Goal: Transaction & Acquisition: Book appointment/travel/reservation

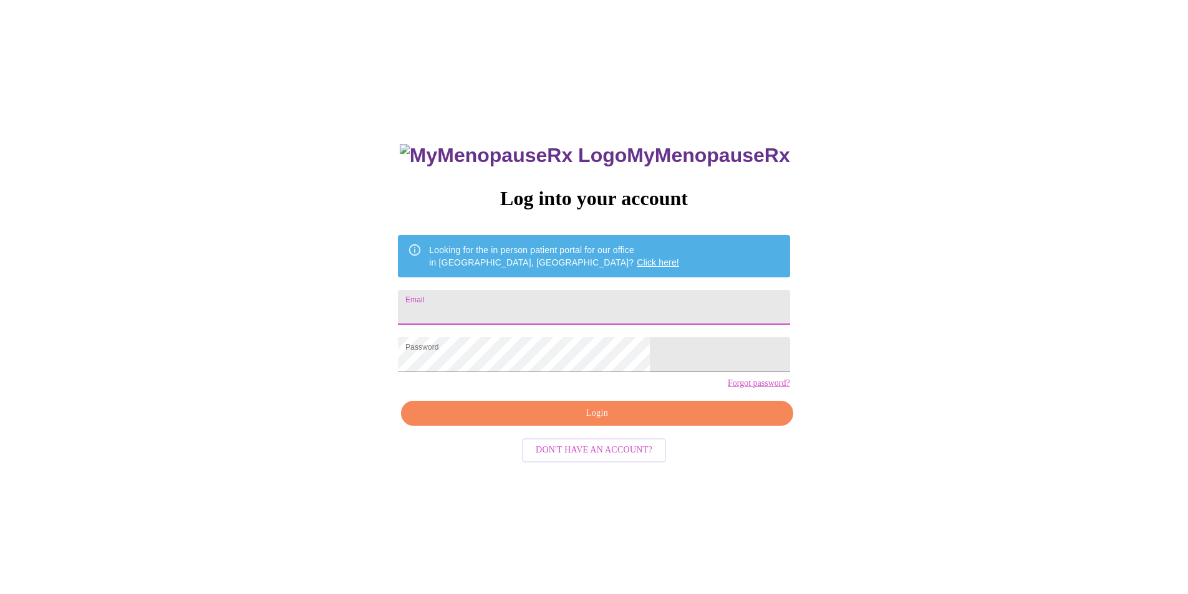
click at [544, 297] on input "Email" at bounding box center [594, 307] width 392 height 35
type input "[EMAIL_ADDRESS][DOMAIN_NAME]"
click at [615, 421] on span "Login" at bounding box center [596, 414] width 363 height 16
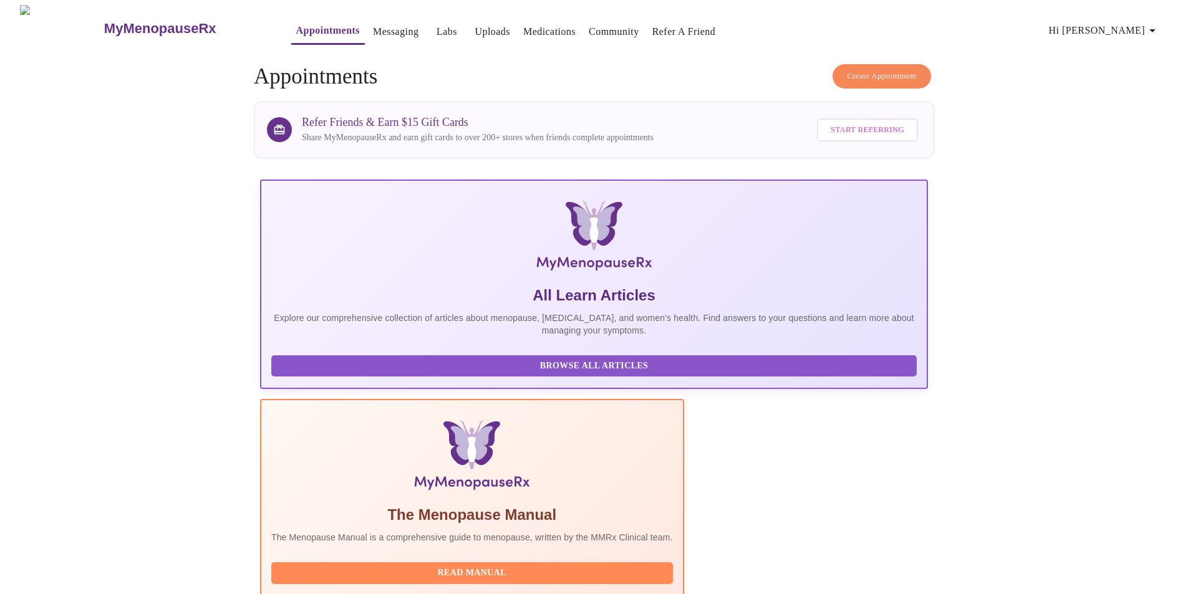
click at [1155, 29] on icon "button" at bounding box center [1152, 30] width 6 height 3
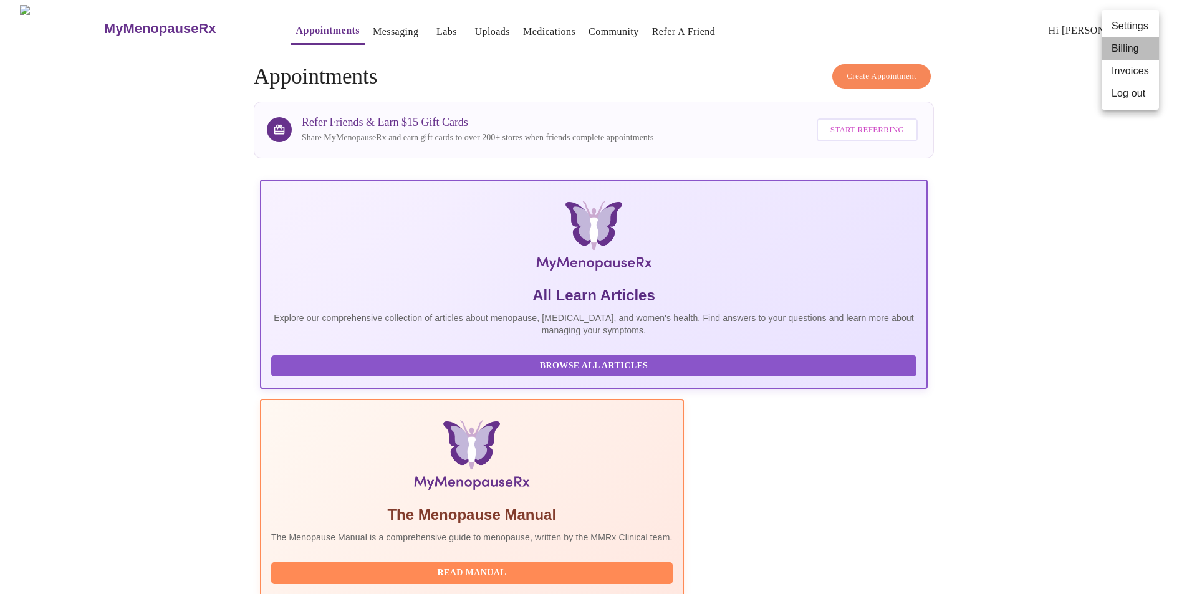
click at [1125, 46] on li "Billing" at bounding box center [1130, 48] width 57 height 22
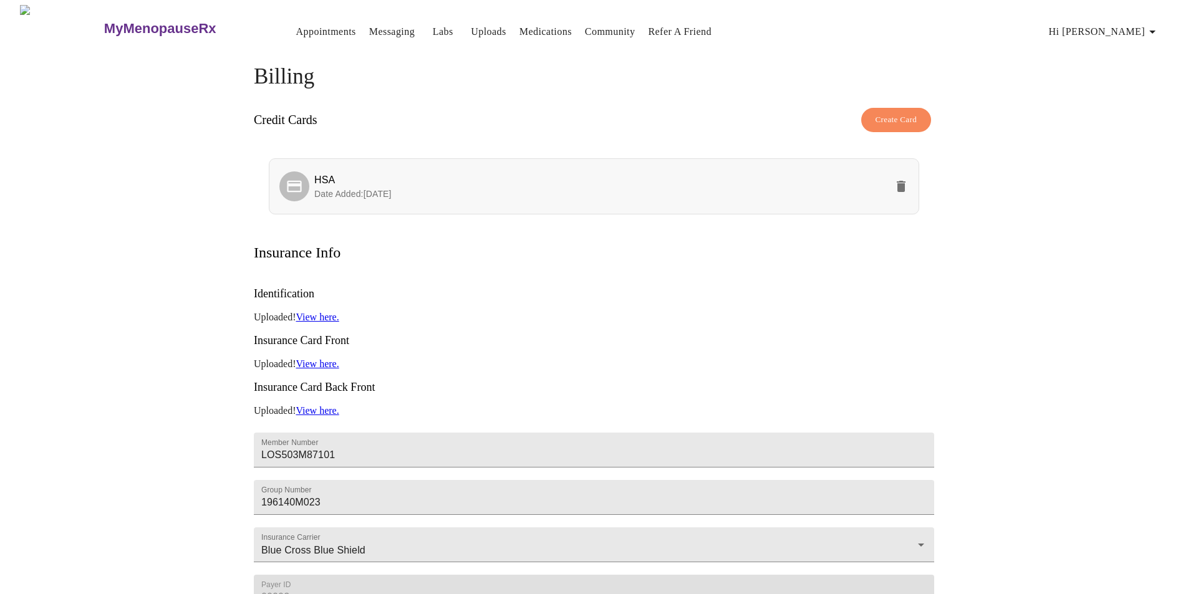
click at [460, 201] on li "HSA Date Added: [DATE]" at bounding box center [594, 186] width 650 height 56
click at [433, 24] on link "Labs" at bounding box center [443, 31] width 21 height 17
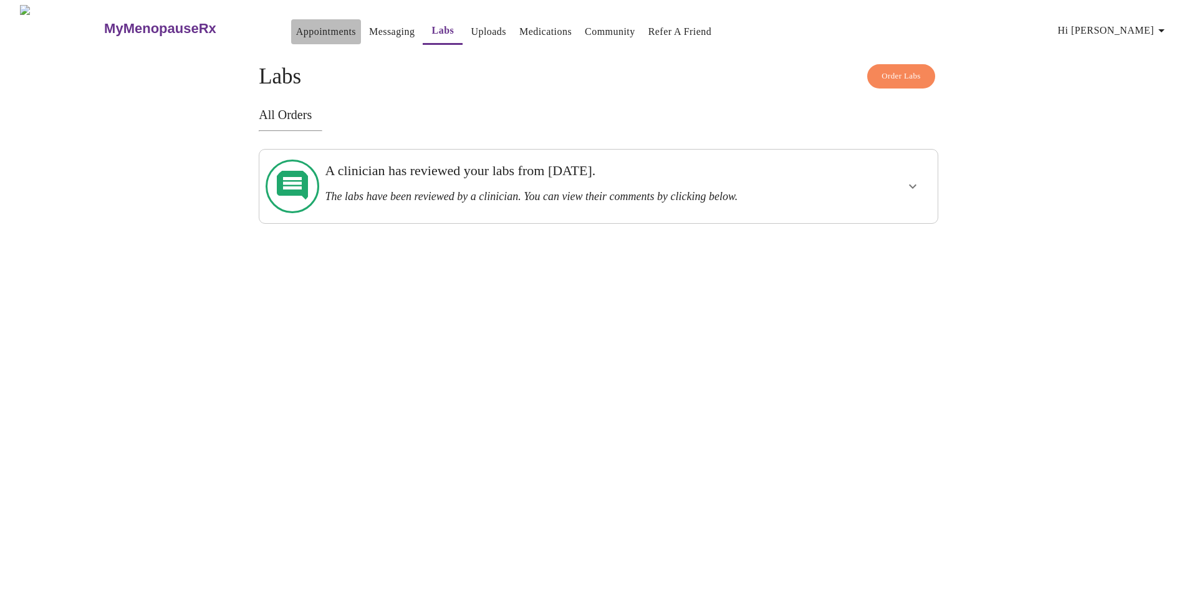
click at [299, 25] on link "Appointments" at bounding box center [326, 31] width 60 height 17
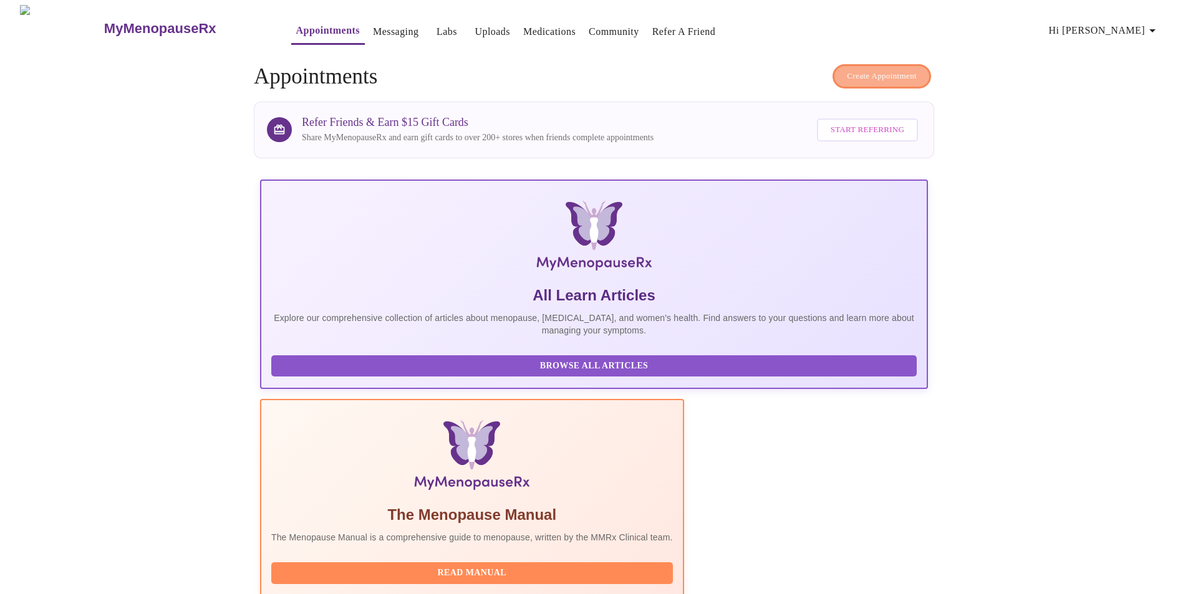
click at [865, 74] on span "Create Appointment" at bounding box center [882, 76] width 70 height 14
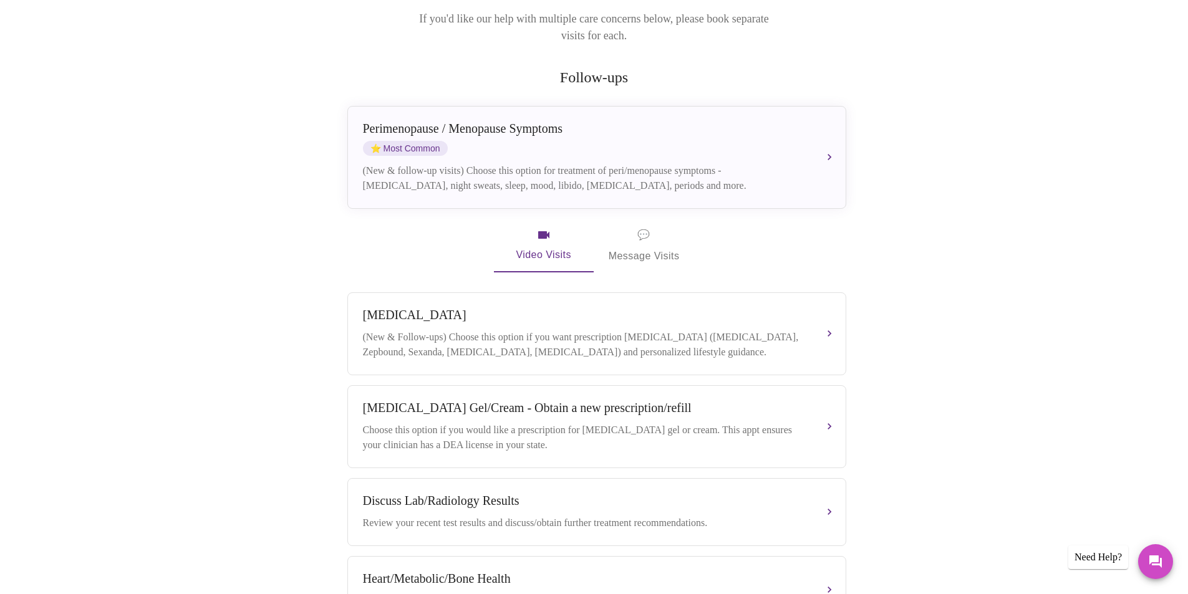
scroll to position [249, 0]
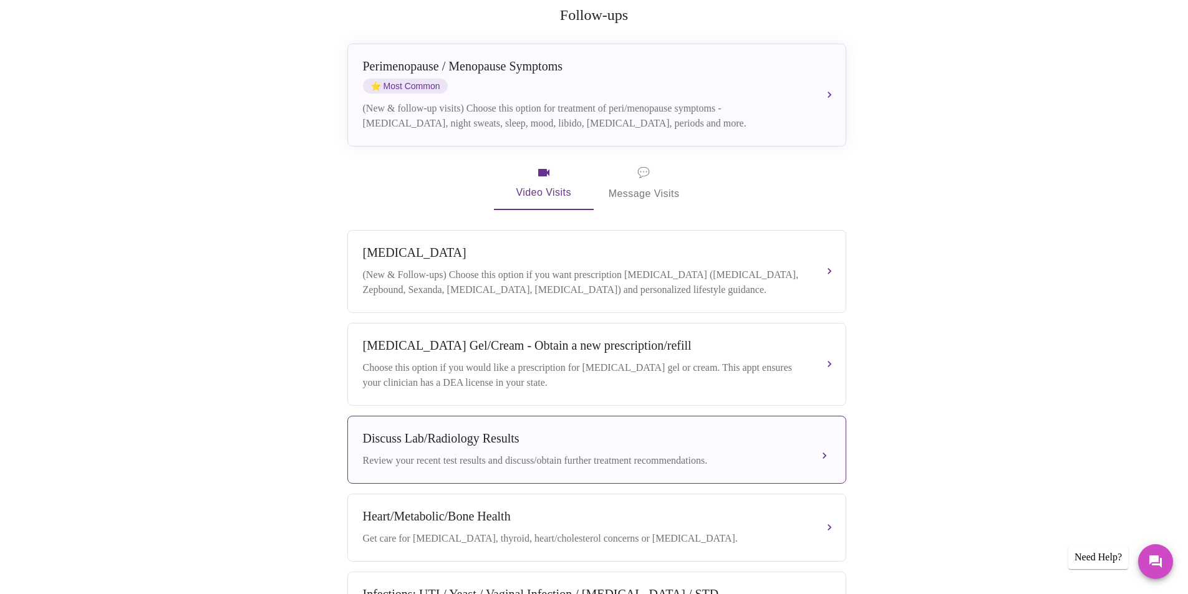
click at [825, 447] on button "Discuss Lab/Radiology Results Review your recent test results and discuss/obtai…" at bounding box center [596, 450] width 499 height 68
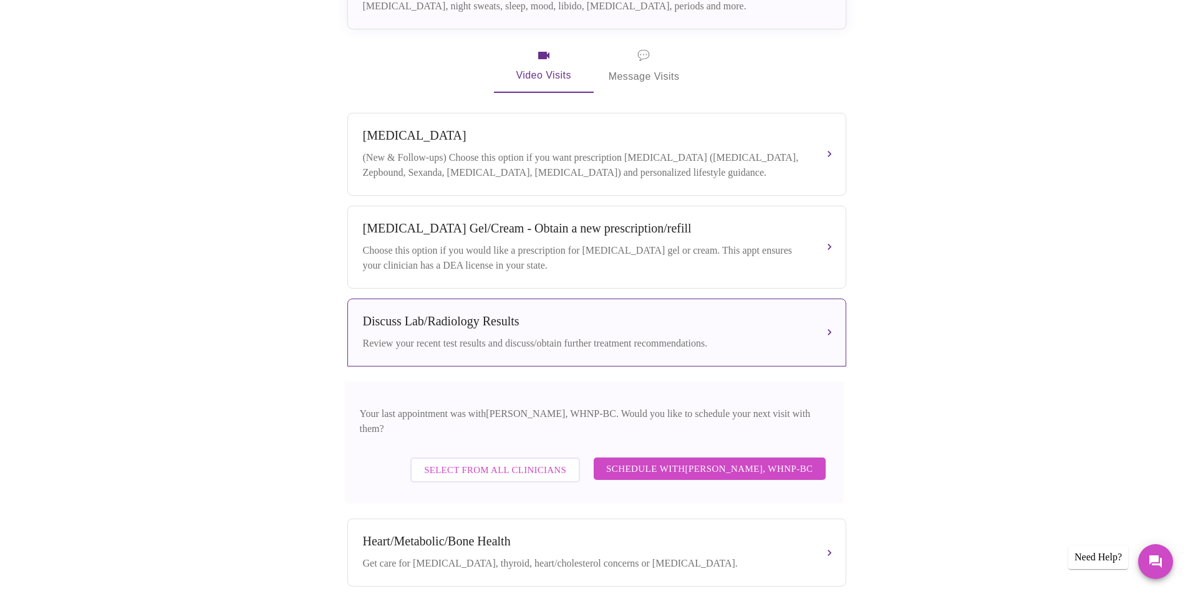
scroll to position [374, 0]
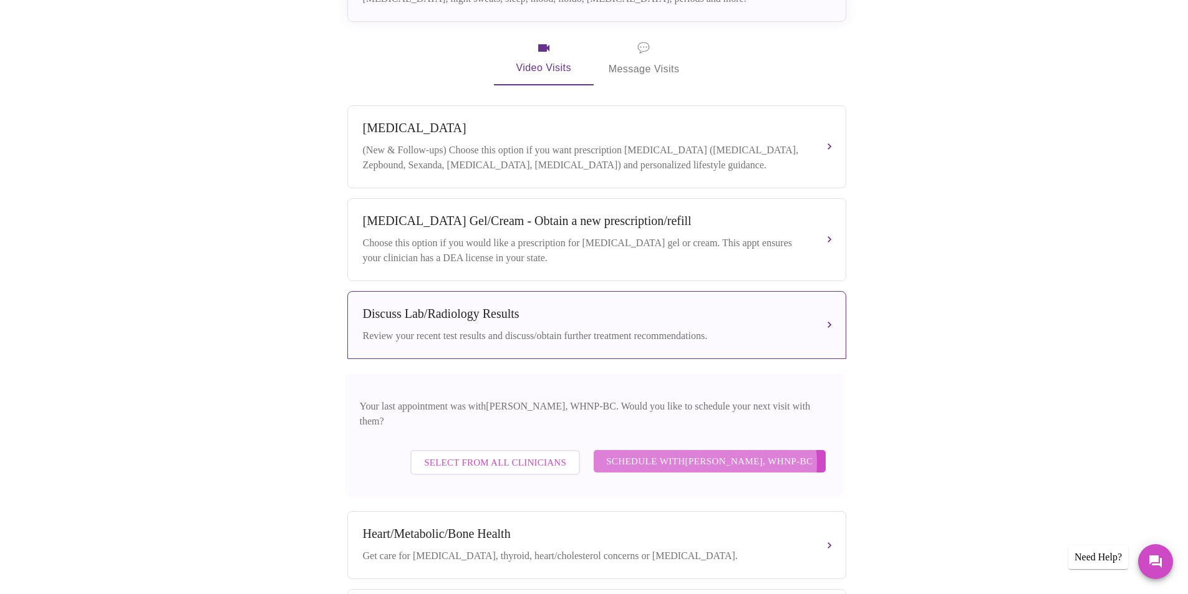
click at [710, 453] on span "Schedule with [PERSON_NAME], WHNP-BC" at bounding box center [709, 461] width 207 height 16
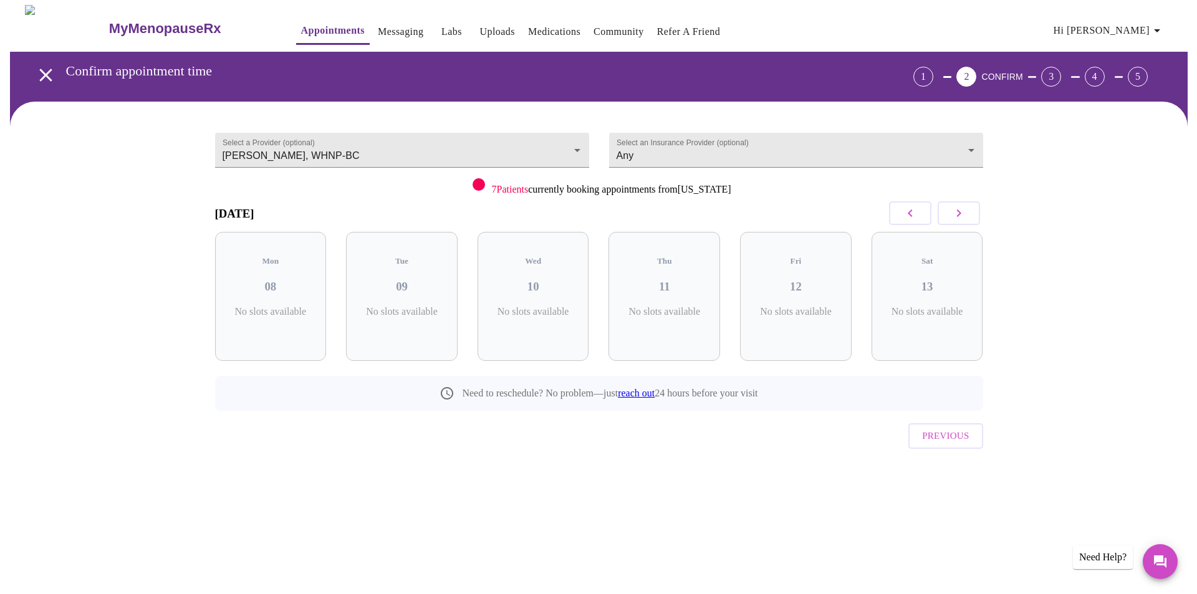
scroll to position [0, 0]
click at [660, 320] on span "( 5 Total)" at bounding box center [669, 324] width 29 height 9
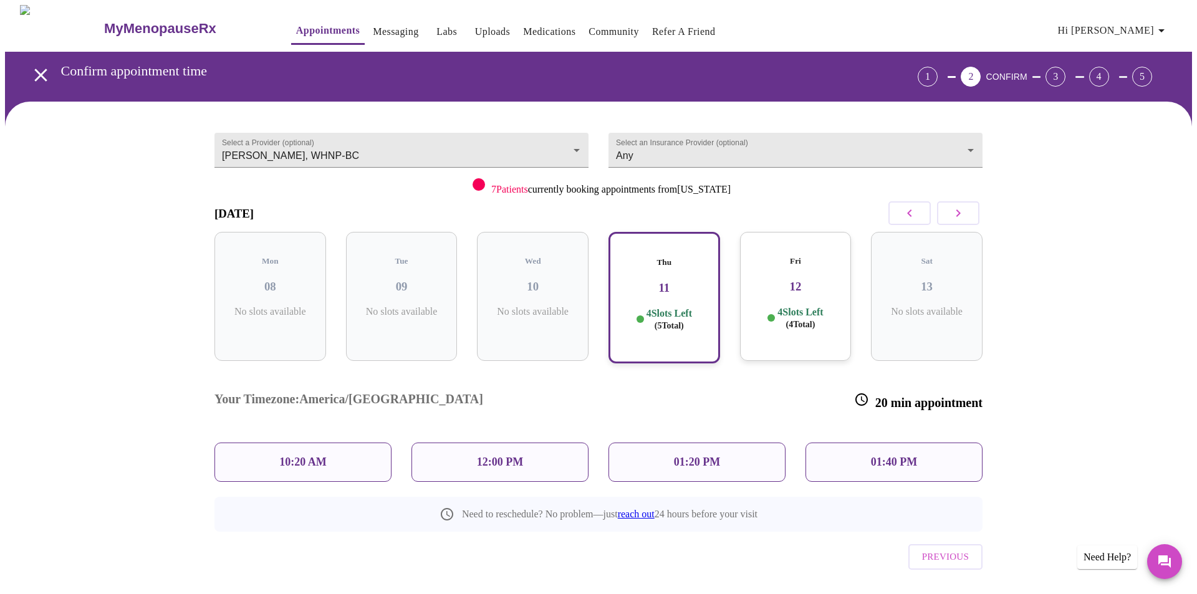
click at [801, 280] on h3 "12" at bounding box center [796, 287] width 92 height 14
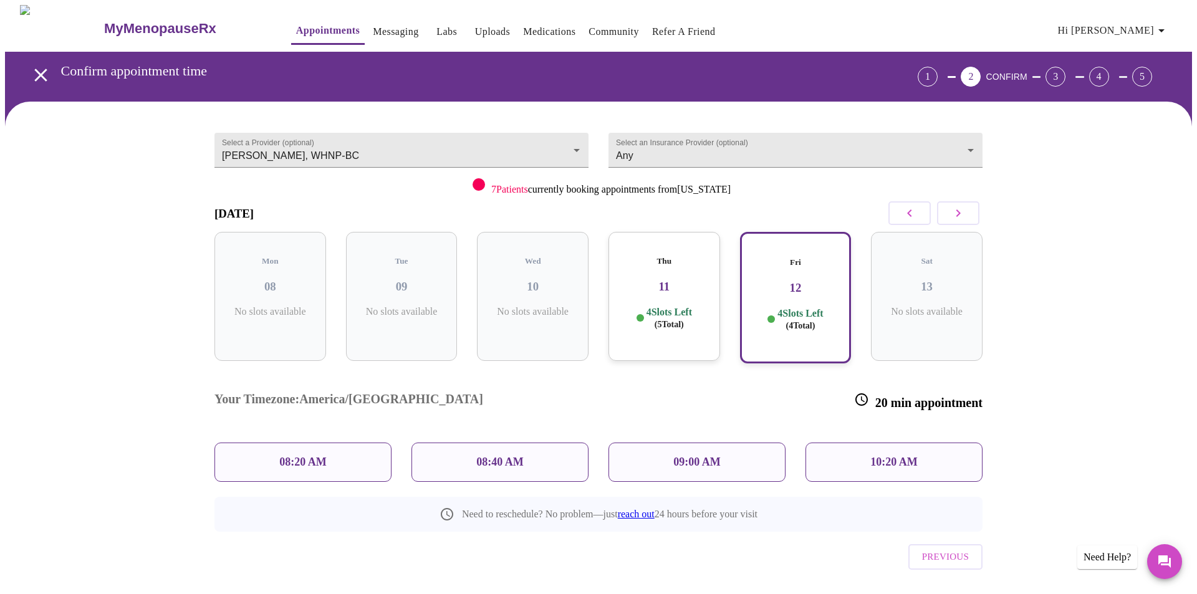
click at [654, 306] on p "4 Slots Left ( 5 Total)" at bounding box center [670, 318] width 46 height 24
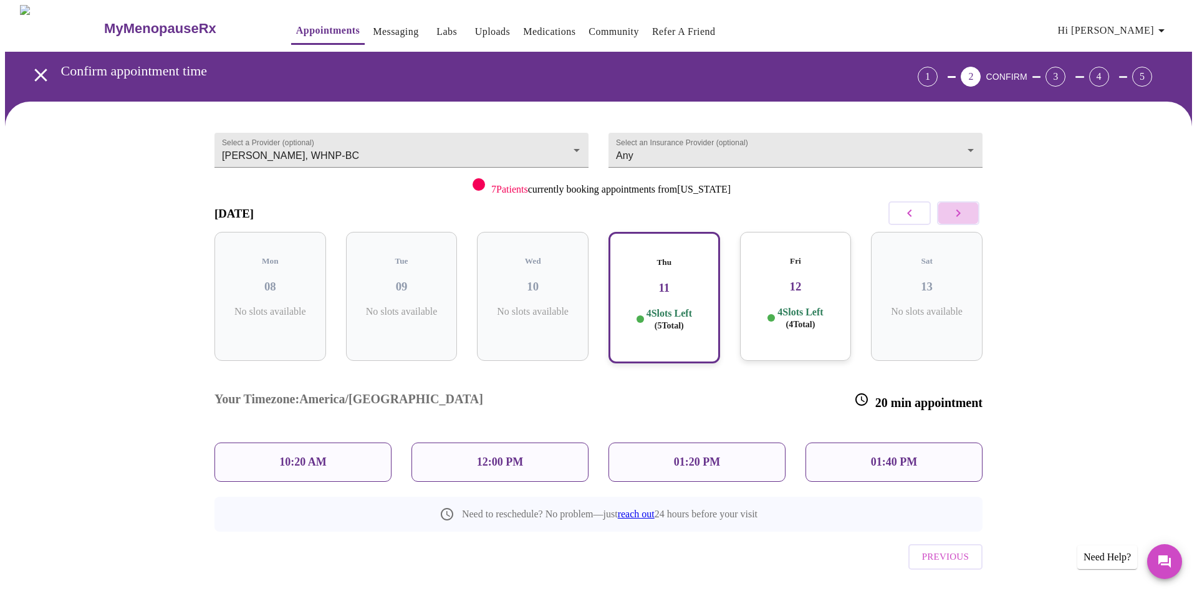
click at [961, 211] on icon "button" at bounding box center [958, 213] width 15 height 15
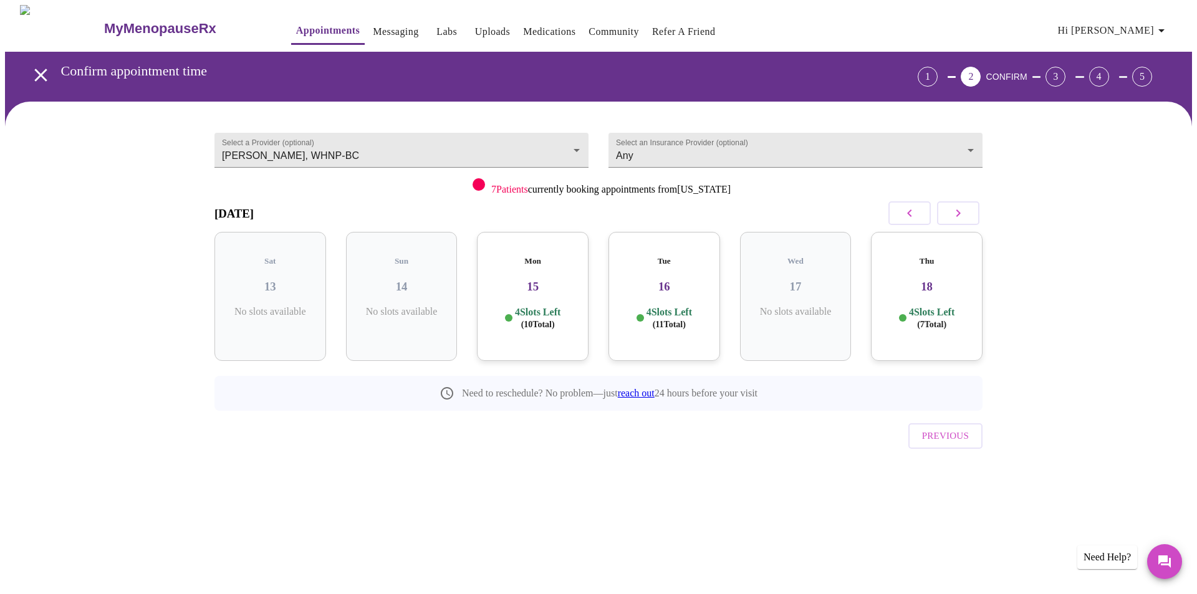
click at [562, 286] on div "Mon 15 4 Slots Left ( 10 Total)" at bounding box center [533, 296] width 112 height 129
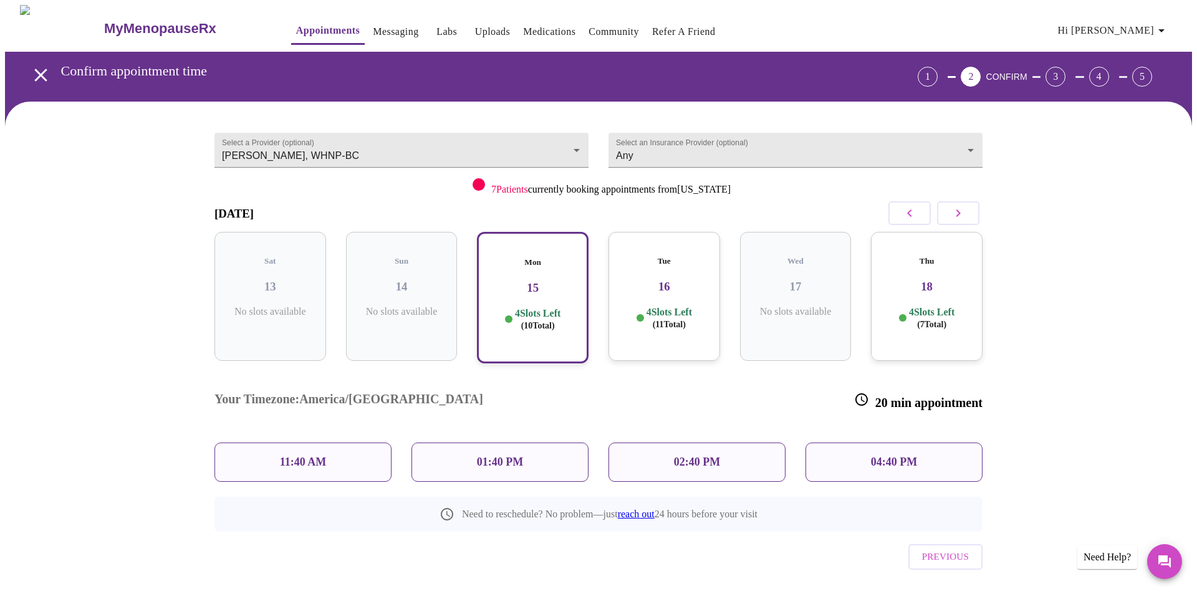
click at [679, 280] on h3 "16" at bounding box center [665, 287] width 92 height 14
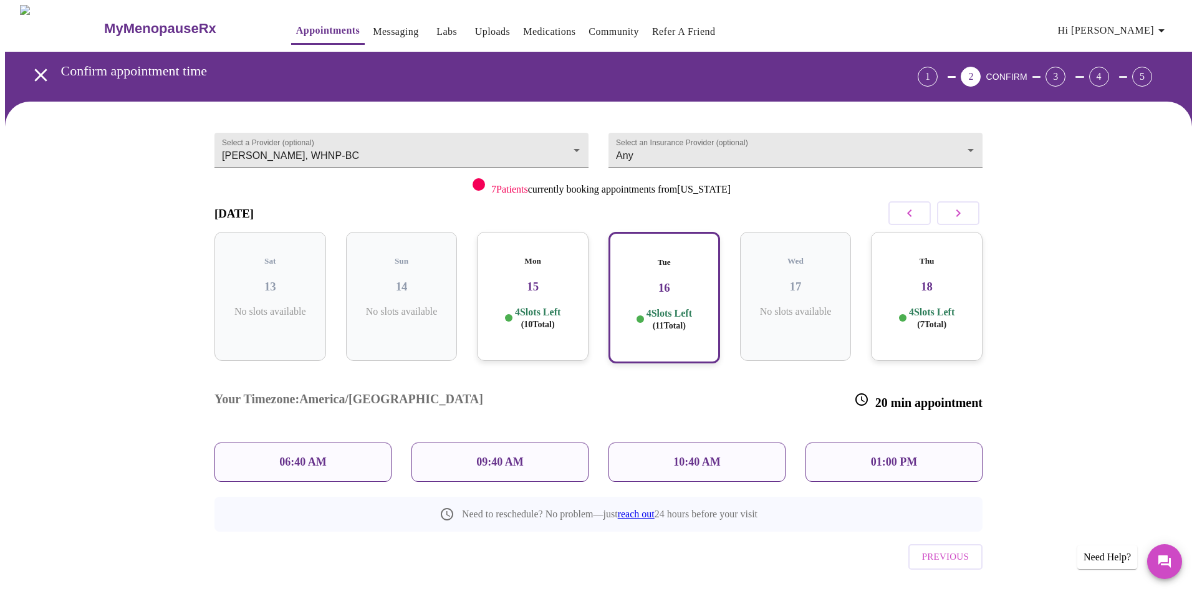
click at [550, 286] on div "Mon 15 4 Slots Left ( 10 Total)" at bounding box center [533, 296] width 112 height 129
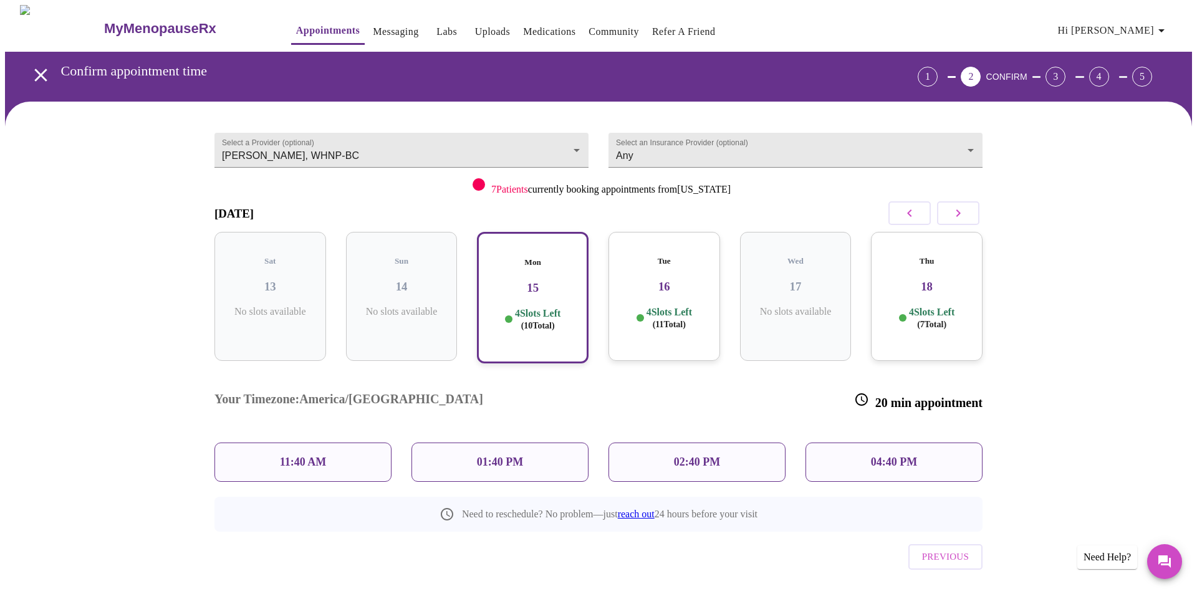
click at [958, 214] on icon "button" at bounding box center [958, 212] width 4 height 7
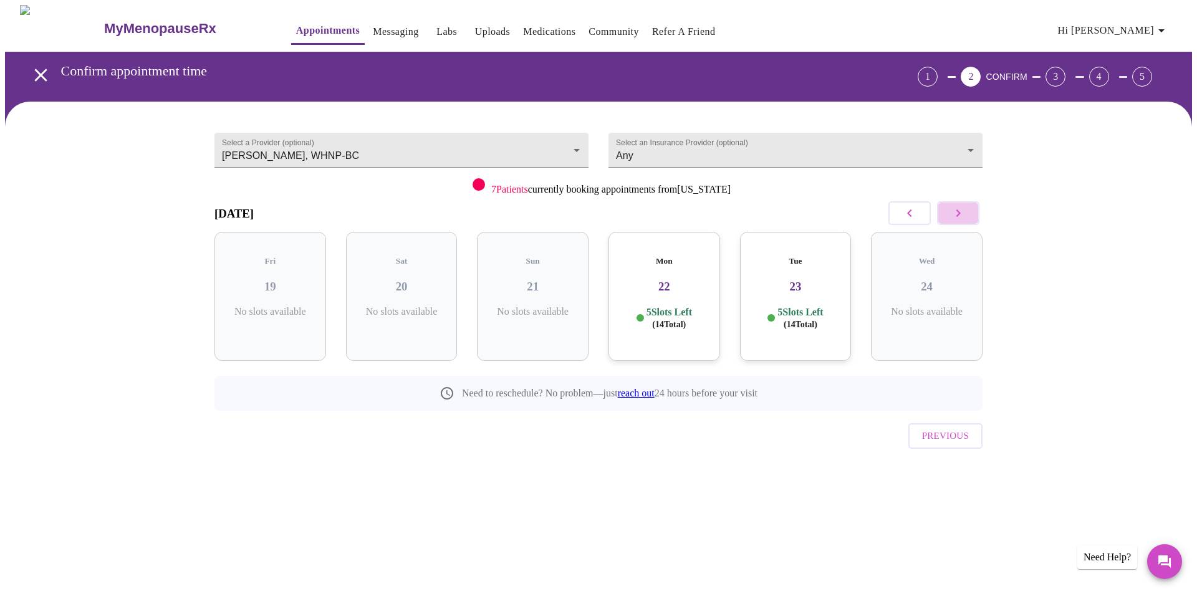
click at [958, 214] on icon "button" at bounding box center [958, 213] width 15 height 15
click at [910, 223] on button "button" at bounding box center [909, 213] width 42 height 24
click at [911, 222] on button "button" at bounding box center [909, 213] width 42 height 24
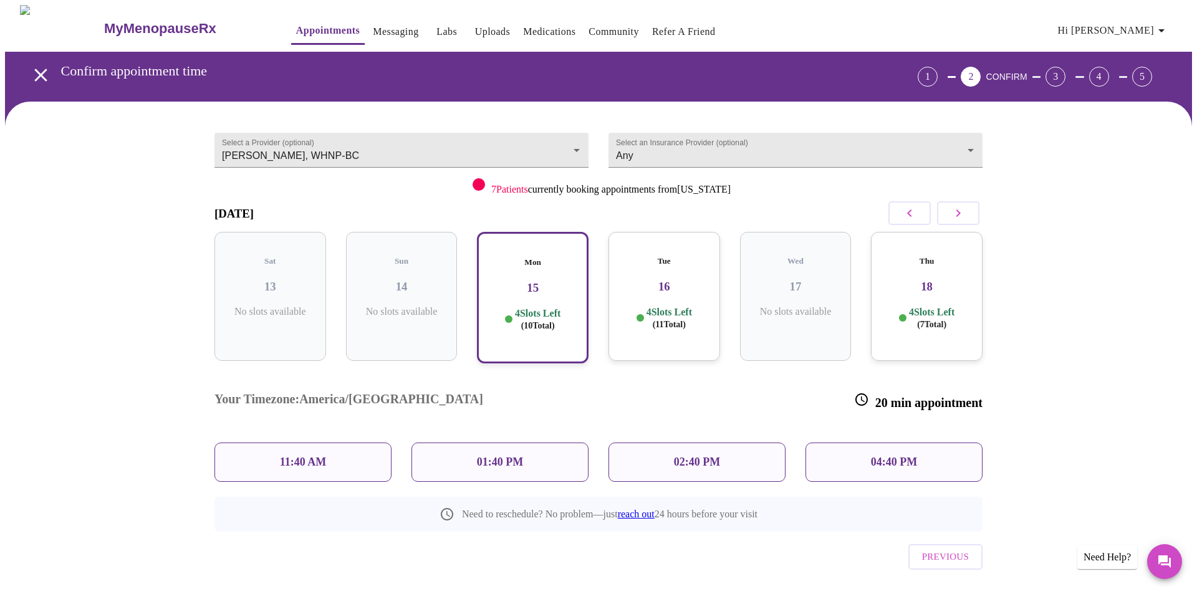
click at [911, 220] on icon "button" at bounding box center [909, 213] width 15 height 15
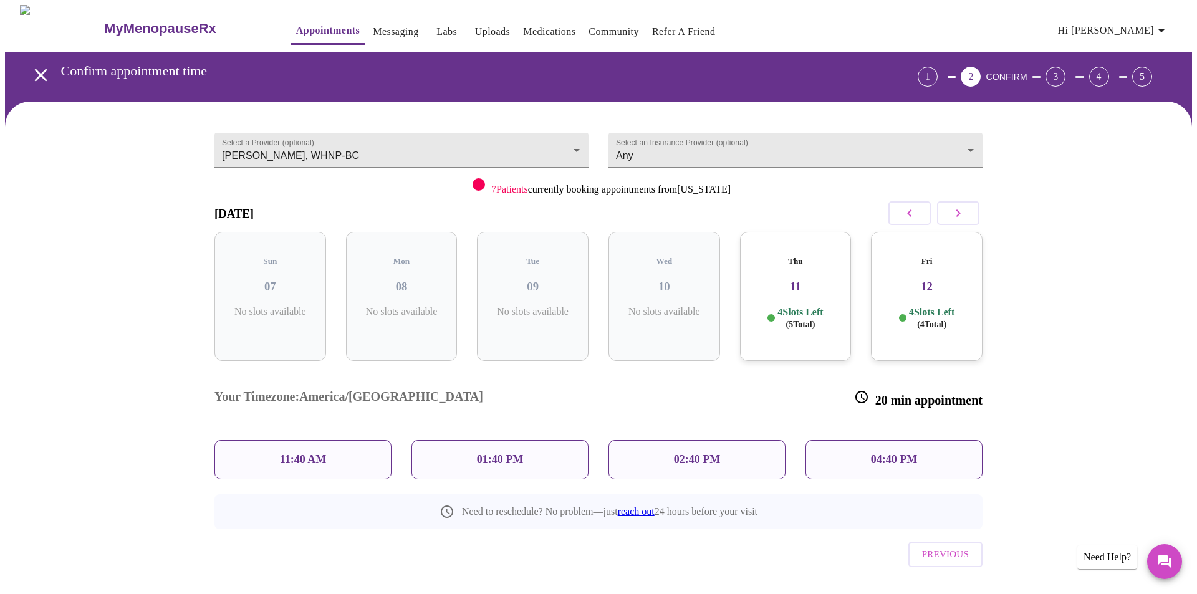
click at [789, 280] on h3 "11" at bounding box center [796, 287] width 92 height 14
